Goal: Information Seeking & Learning: Learn about a topic

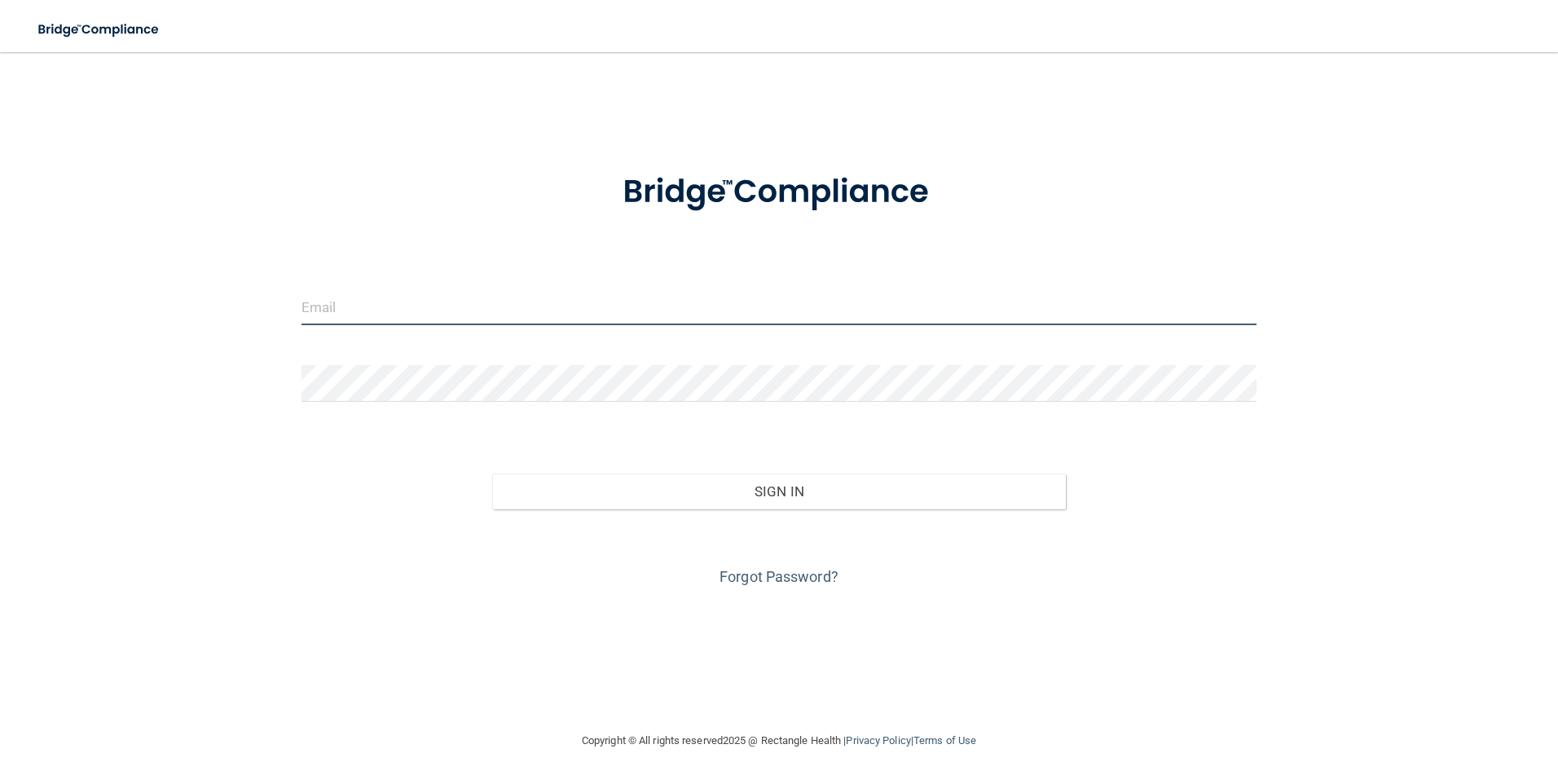
click at [372, 309] on input "email" at bounding box center [779, 306] width 956 height 37
type input "[PERSON_NAME][EMAIL_ADDRESS][PERSON_NAME][DOMAIN_NAME]"
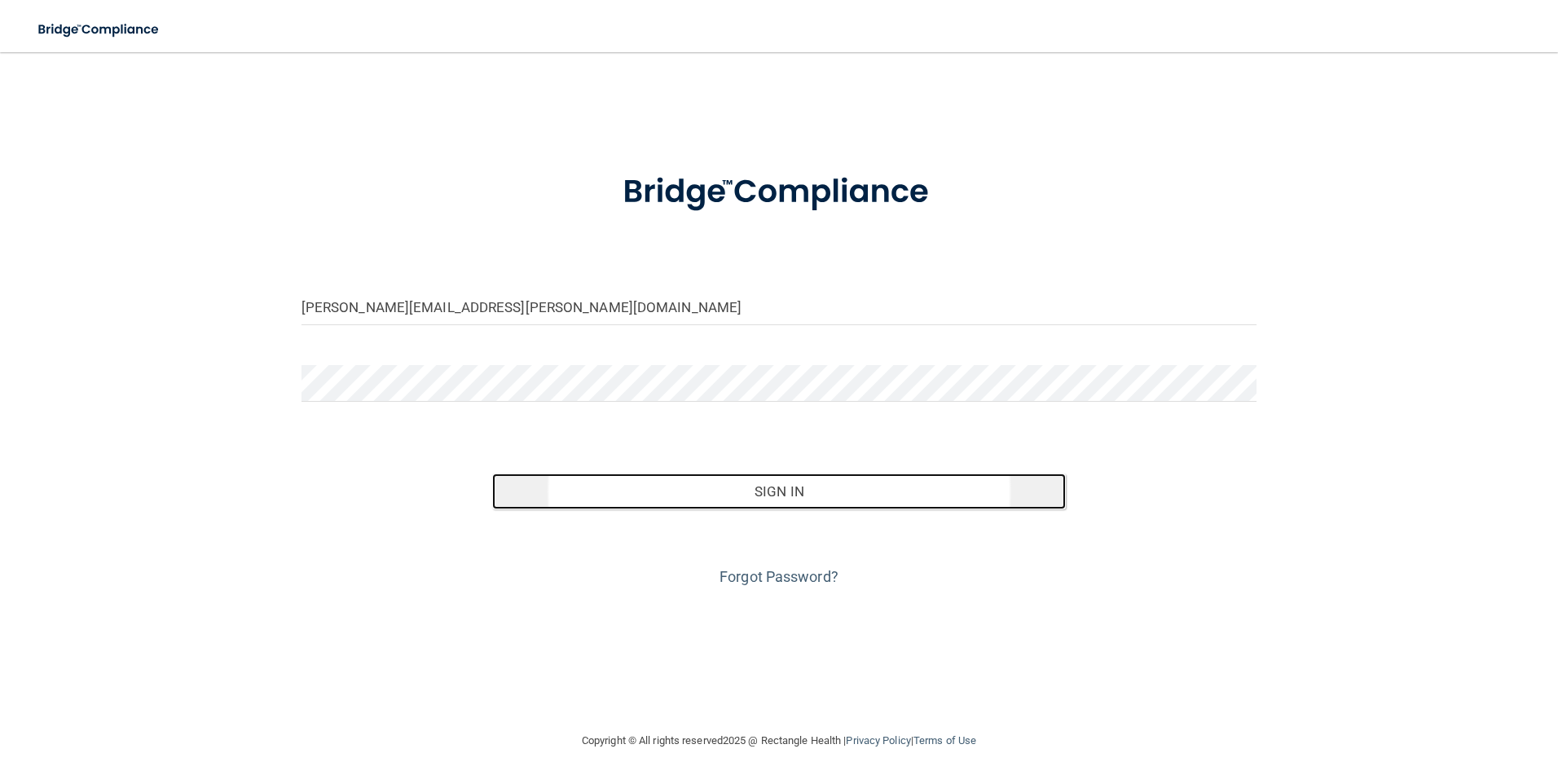
click at [685, 488] on button "Sign In" at bounding box center [779, 491] width 574 height 36
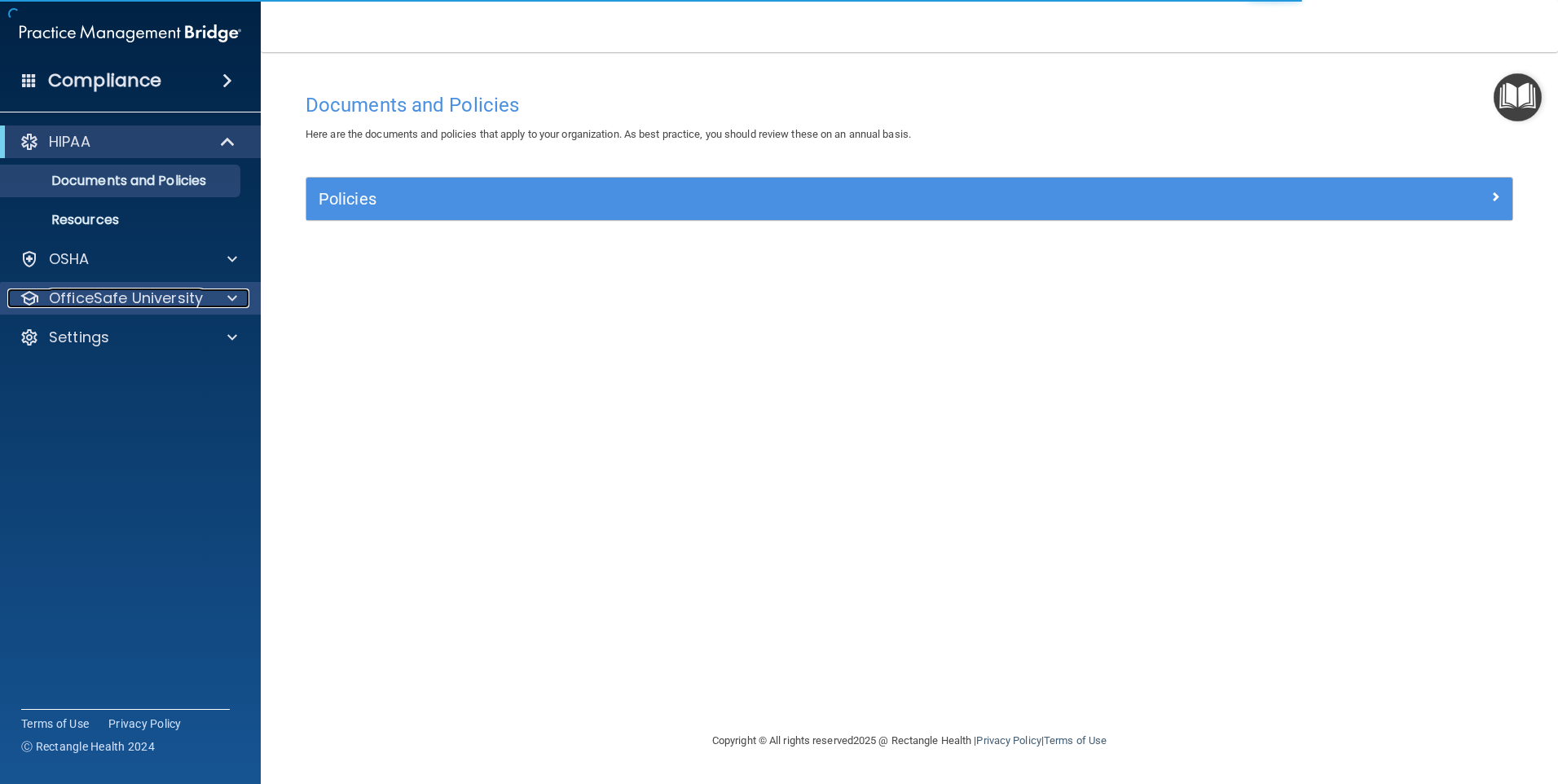
click at [242, 293] on div at bounding box center [229, 298] width 41 height 20
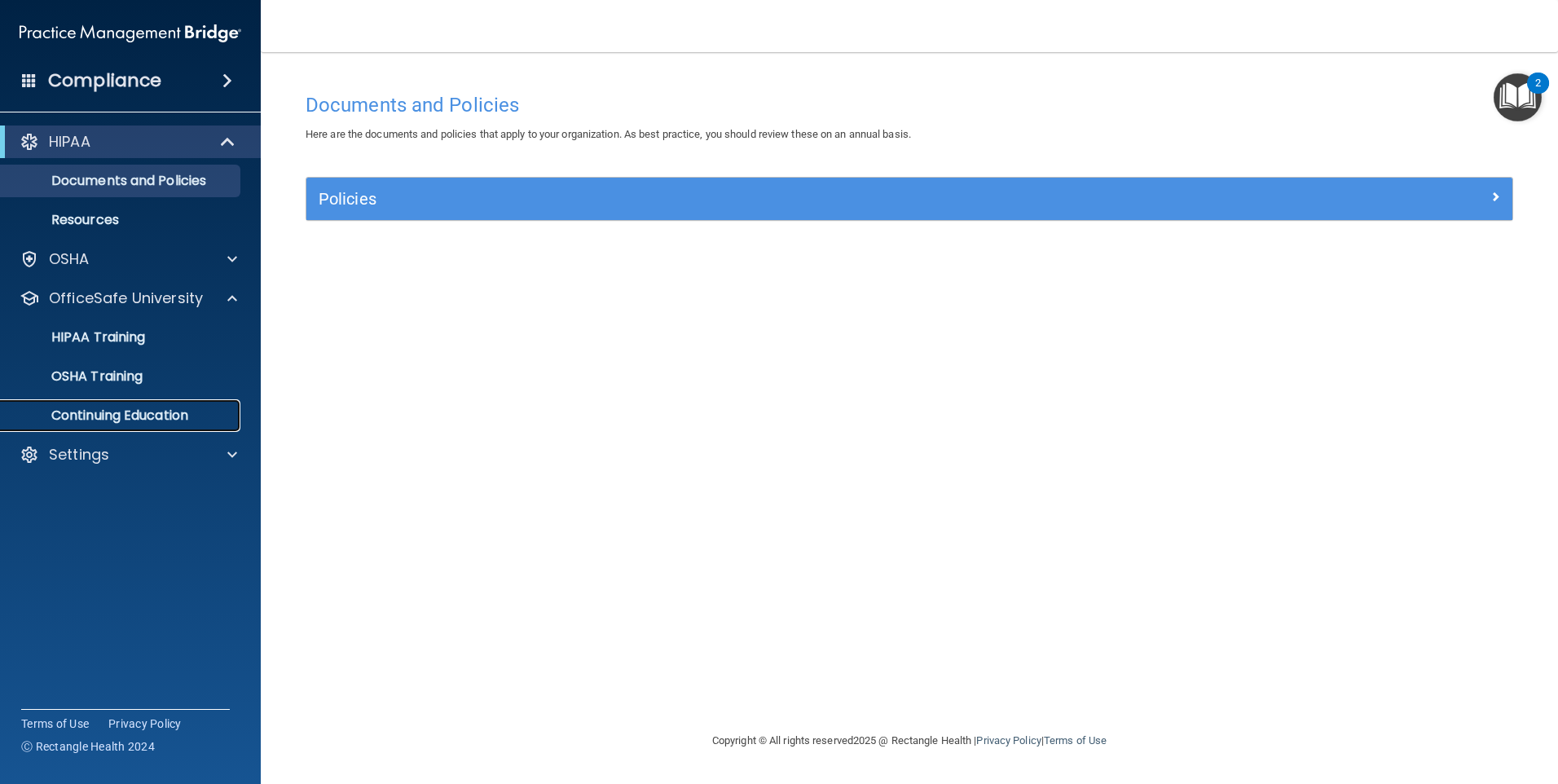
click at [201, 419] on p "Continuing Education" at bounding box center [122, 415] width 222 height 16
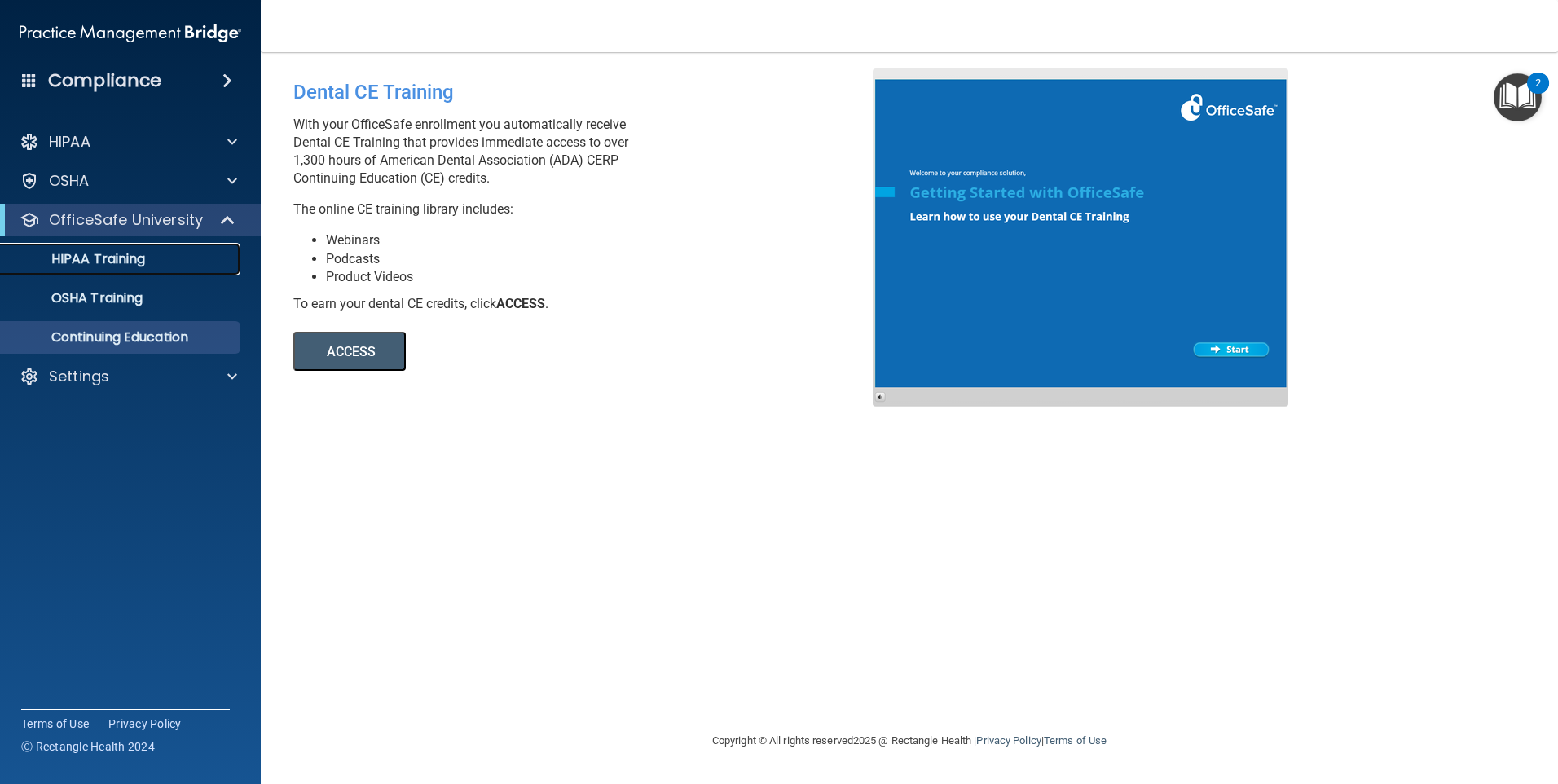
click at [182, 257] on div "HIPAA Training" at bounding box center [122, 258] width 222 height 16
